Goal: Information Seeking & Learning: Learn about a topic

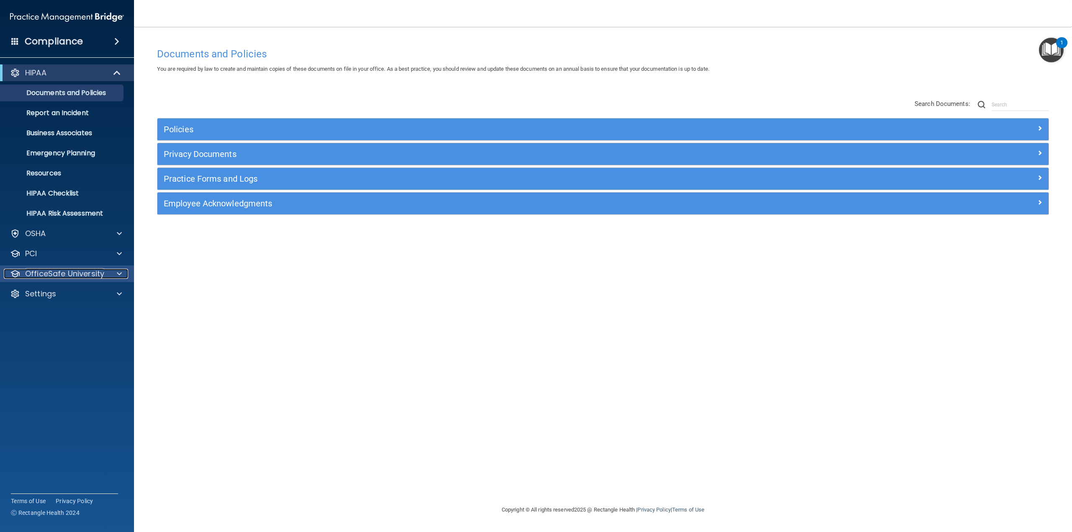
click at [40, 271] on p "OfficeSafe University" at bounding box center [64, 274] width 79 height 10
click at [58, 337] on p "Continuing Education" at bounding box center [62, 334] width 114 height 8
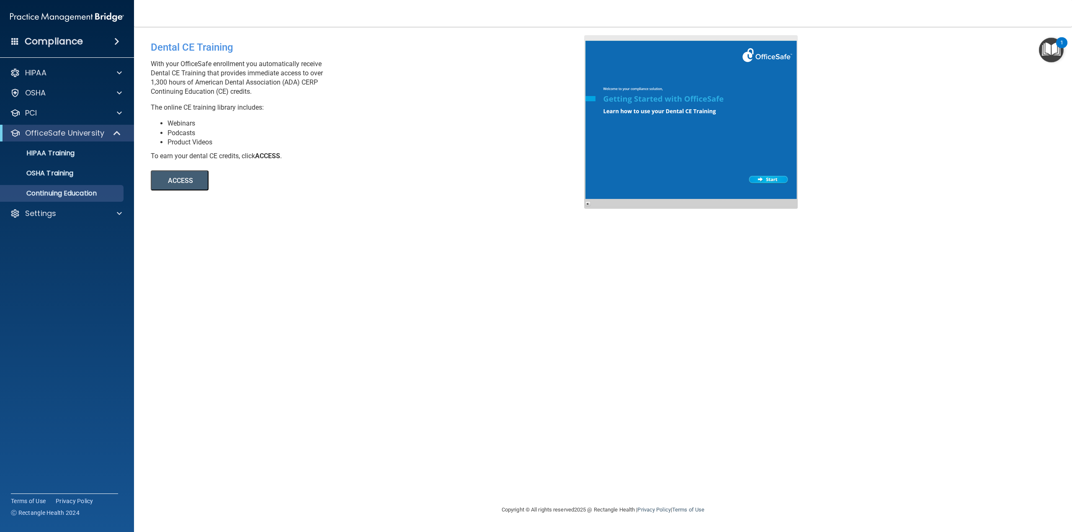
click at [199, 186] on button "ACCESS" at bounding box center [180, 180] width 58 height 20
click at [52, 112] on div "PCI" at bounding box center [56, 113] width 104 height 10
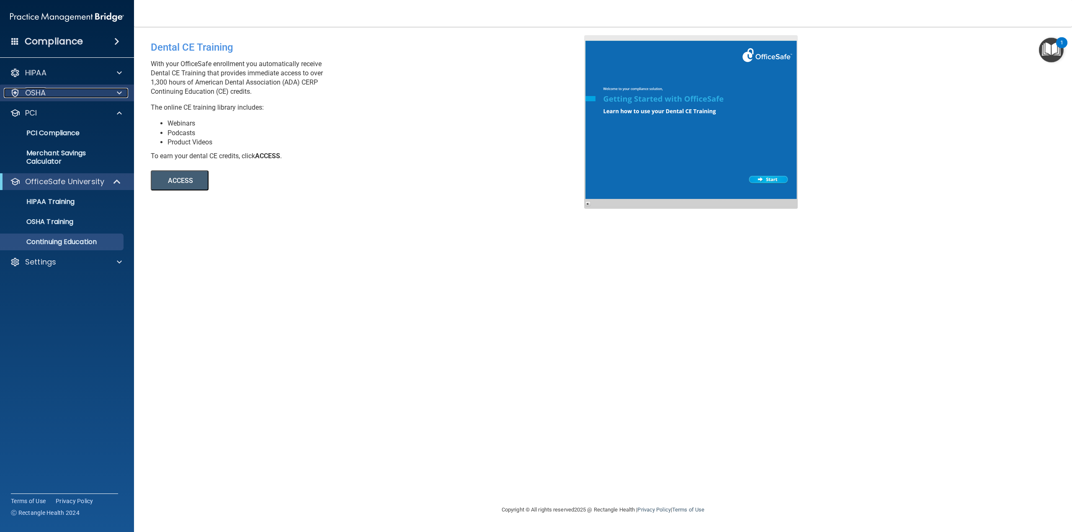
click at [54, 98] on div "OSHA" at bounding box center [56, 93] width 104 height 10
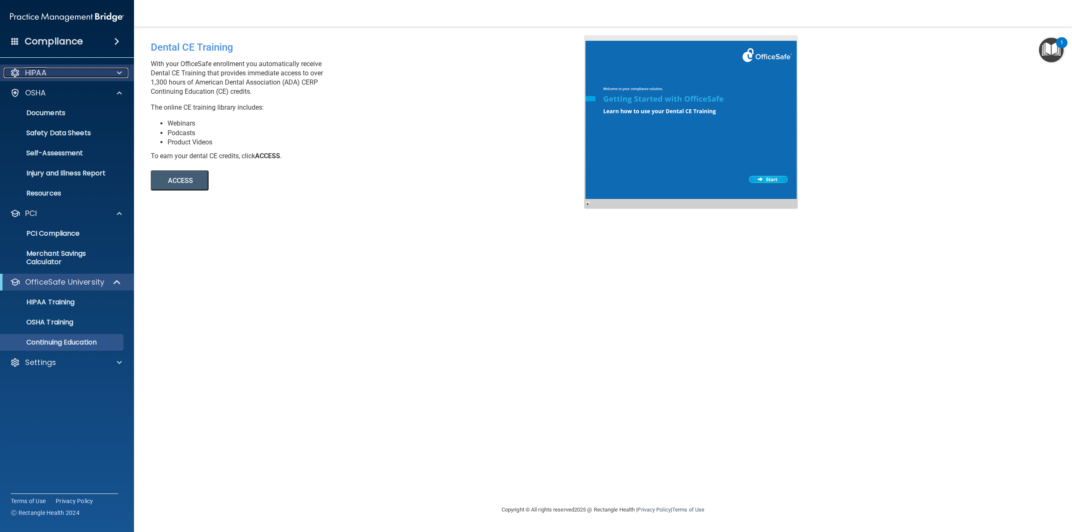
click at [62, 77] on div "HIPAA" at bounding box center [56, 73] width 104 height 10
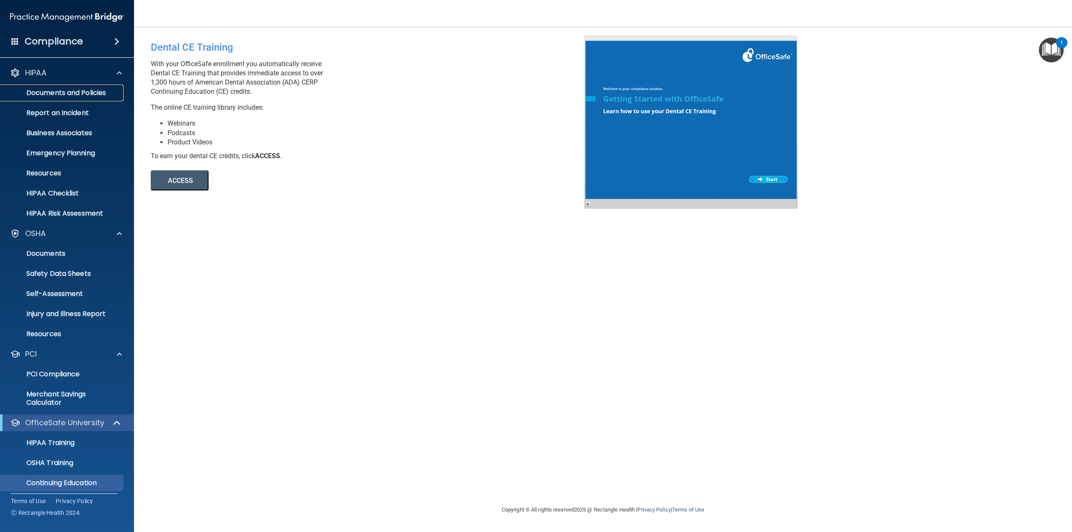
click at [63, 92] on p "Documents and Policies" at bounding box center [62, 93] width 114 height 8
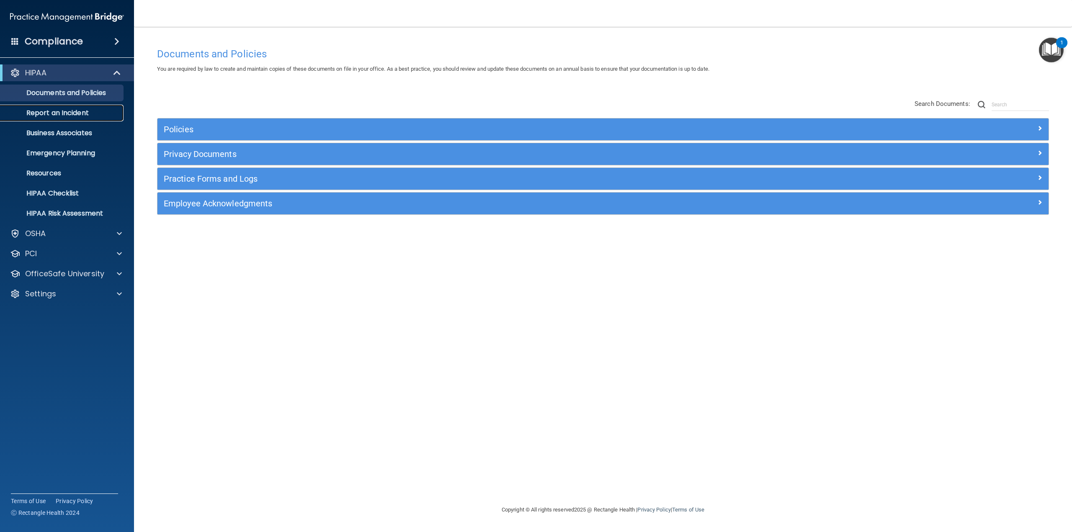
click at [40, 116] on p "Report an Incident" at bounding box center [62, 113] width 114 height 8
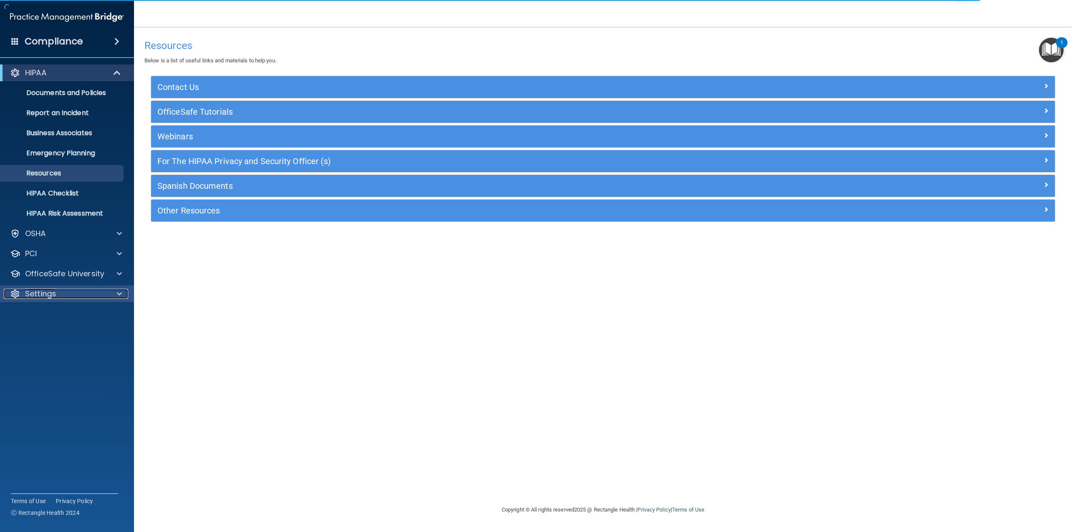
click at [59, 298] on div "Settings" at bounding box center [56, 294] width 104 height 10
click at [47, 313] on p "My Account" at bounding box center [62, 314] width 114 height 8
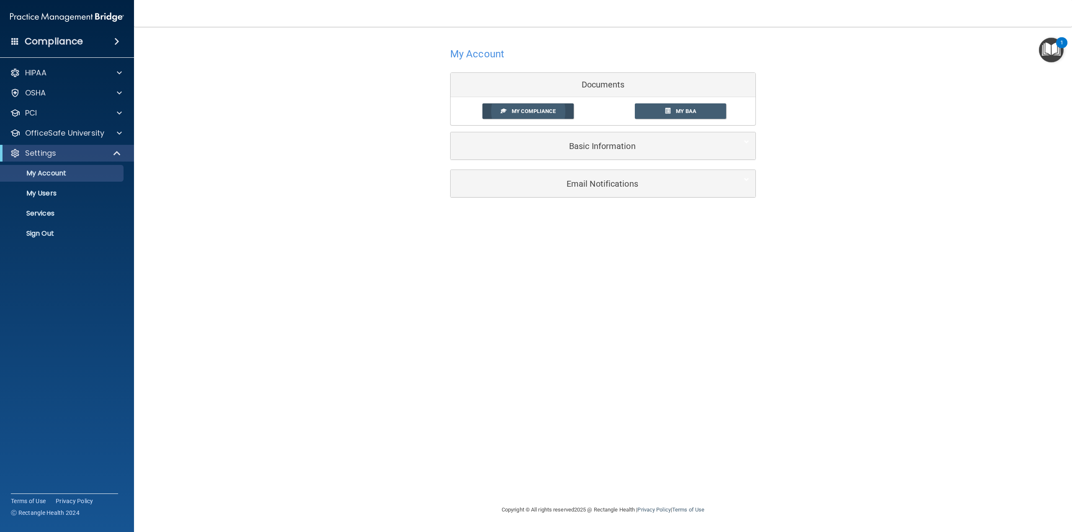
click at [520, 114] on span "My Compliance" at bounding box center [534, 111] width 44 height 6
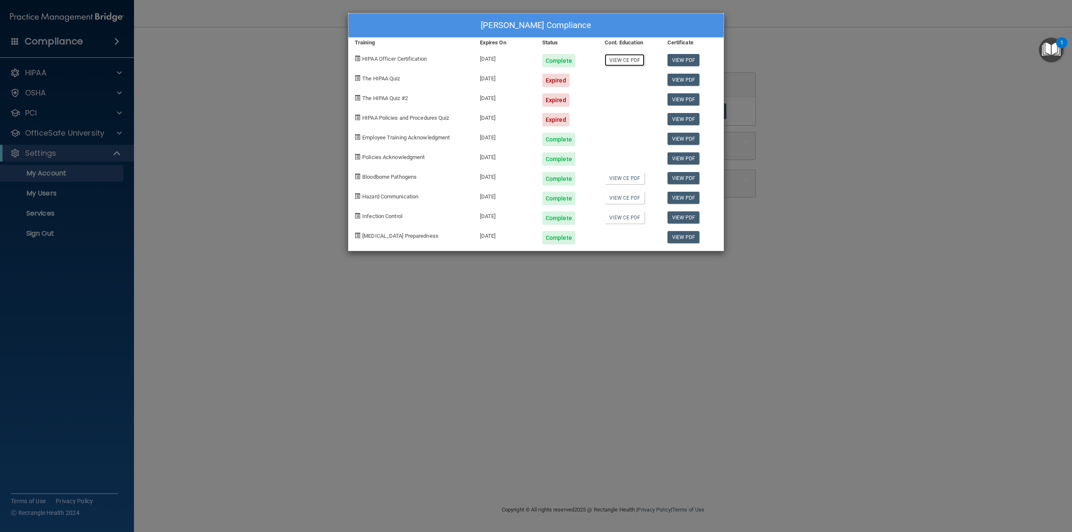
click at [620, 60] on link "View CE PDF" at bounding box center [625, 60] width 40 height 12
click at [681, 220] on link "View PDF" at bounding box center [684, 217] width 32 height 12
click at [628, 62] on link "View CE PDF" at bounding box center [625, 60] width 40 height 12
click at [630, 177] on link "View CE PDF" at bounding box center [625, 178] width 40 height 12
click at [617, 199] on link "View CE PDF" at bounding box center [625, 198] width 40 height 12
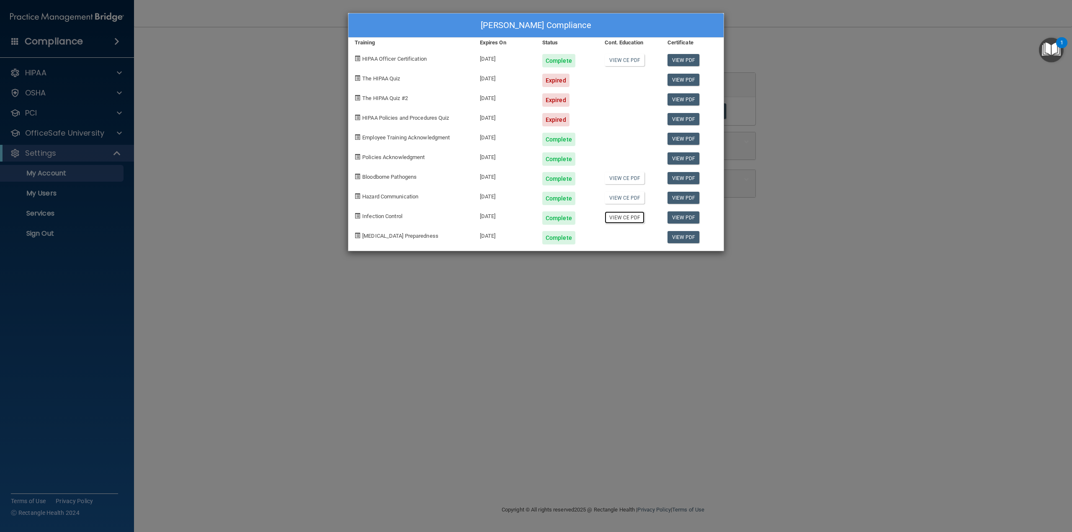
click at [618, 218] on link "View CE PDF" at bounding box center [625, 217] width 40 height 12
click at [59, 131] on div "Reid Stone's Compliance Training Expires On Status Cont. Education Certificate …" at bounding box center [536, 266] width 1072 height 532
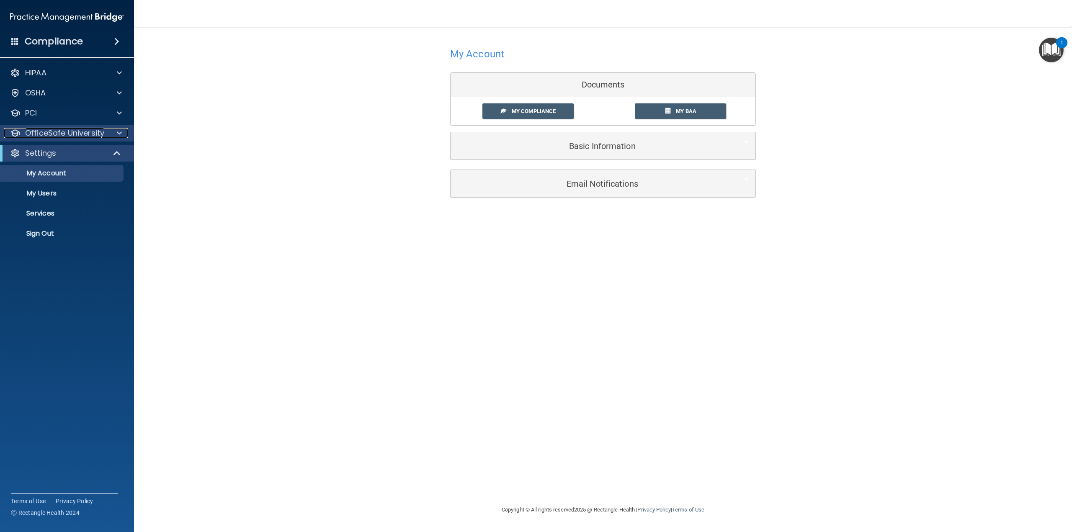
click at [80, 132] on p "OfficeSafe University" at bounding box center [64, 133] width 79 height 10
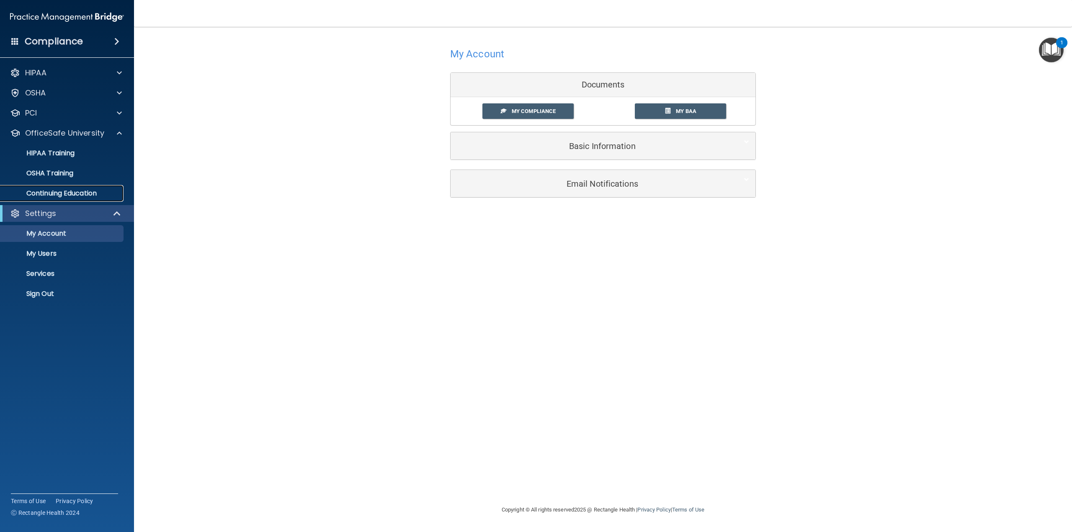
click at [77, 192] on p "Continuing Education" at bounding box center [62, 193] width 114 height 8
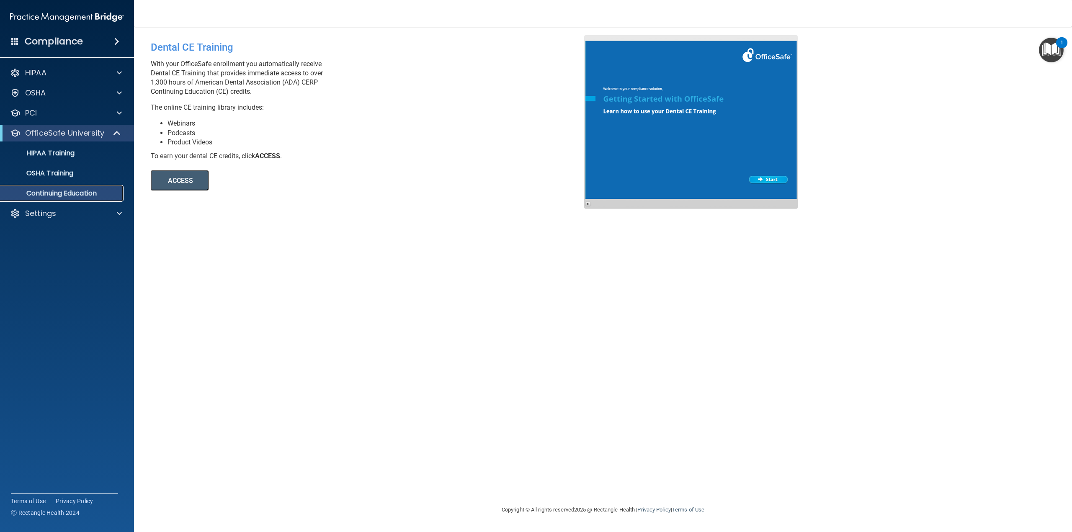
click at [65, 196] on p "Continuing Education" at bounding box center [62, 193] width 114 height 8
click at [81, 190] on p "Continuing Education" at bounding box center [62, 193] width 114 height 8
click at [185, 180] on button "ACCESS" at bounding box center [180, 180] width 58 height 20
